Goal: Find specific page/section: Find specific page/section

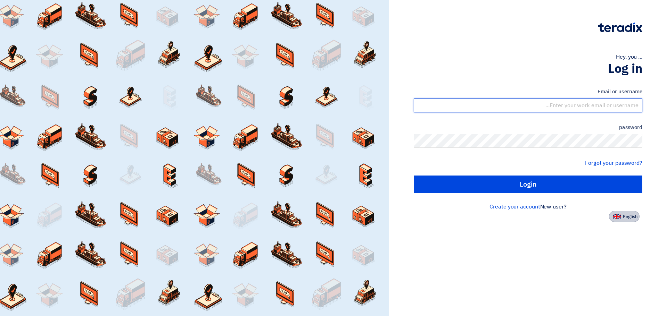
type input "[PERSON_NAME][EMAIL_ADDRESS][PERSON_NAME][DOMAIN_NAME]"
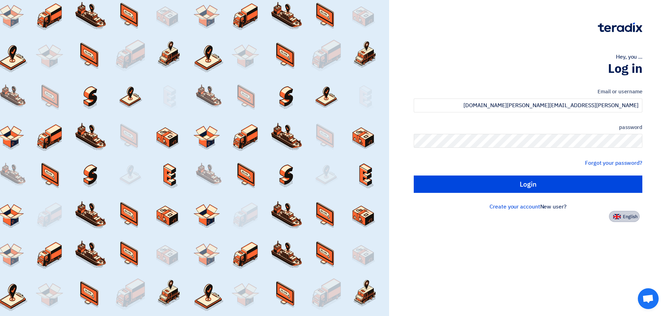
click at [624, 213] on button "English" at bounding box center [624, 216] width 31 height 11
type input "Sign in"
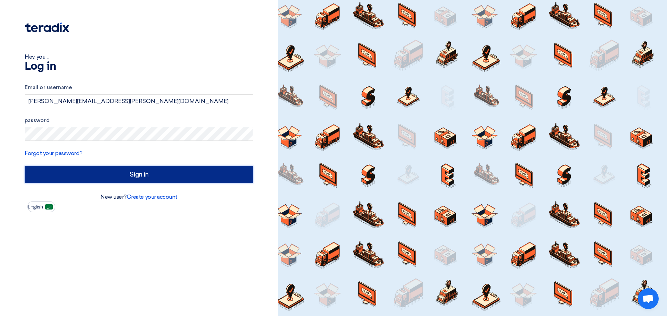
click at [127, 170] on input "Sign in" at bounding box center [139, 174] width 228 height 17
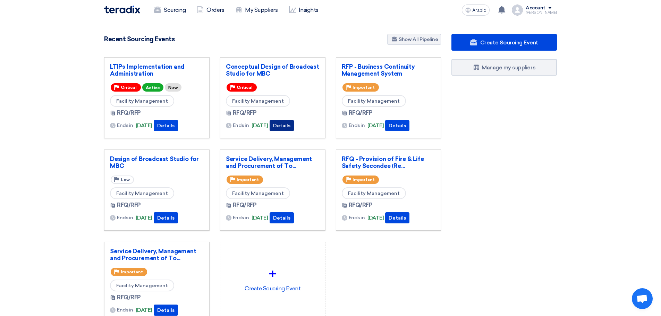
click at [294, 122] on button "Details" at bounding box center [282, 125] width 24 height 11
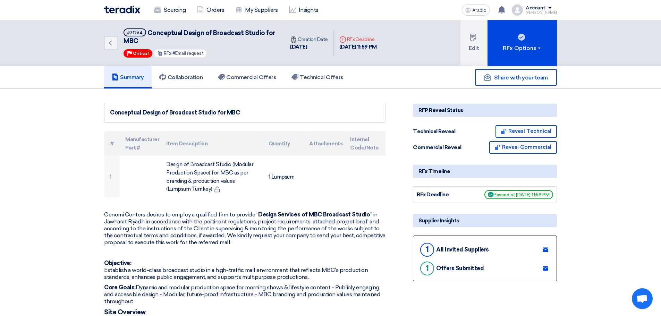
drag, startPoint x: 241, startPoint y: 112, endPoint x: 110, endPoint y: 113, distance: 130.5
click at [110, 113] on div "Conceptual Design of Broadcast Studio for MBC" at bounding box center [245, 113] width 270 height 8
copy font "Conceptual Design of Broadcast Studio for MBC"
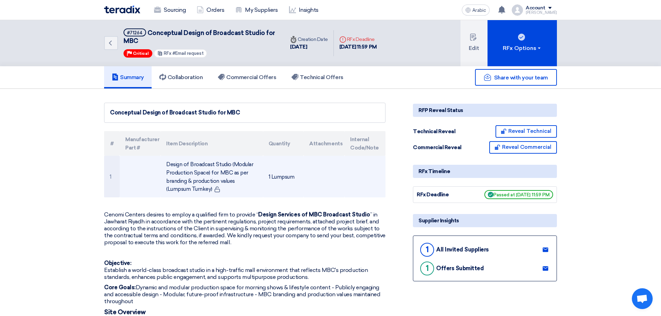
drag, startPoint x: 168, startPoint y: 161, endPoint x: 212, endPoint y: 190, distance: 52.5
click at [212, 190] on font "Design of Broadcast Studio (Modular Production Space) for MBC as per branding &…" at bounding box center [209, 176] width 87 height 31
copy font "Design of Broadcast Studio (Modular Production Space) for MBC as per branding &…"
